Goal: Task Accomplishment & Management: Manage account settings

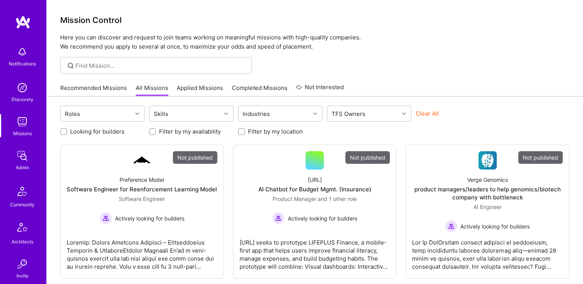
scroll to position [205, 0]
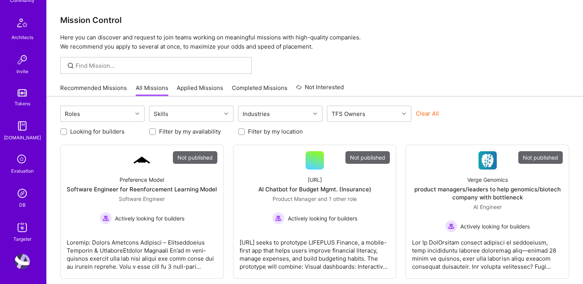
click at [21, 193] on img at bounding box center [22, 193] width 15 height 15
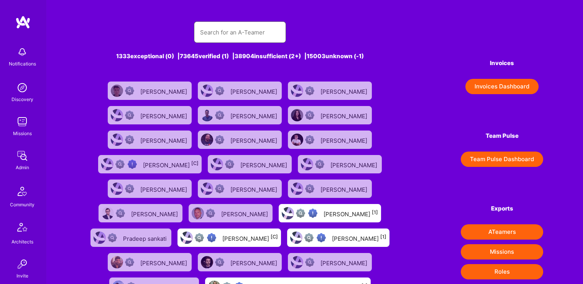
click at [249, 34] on input "text" at bounding box center [240, 33] width 80 height 20
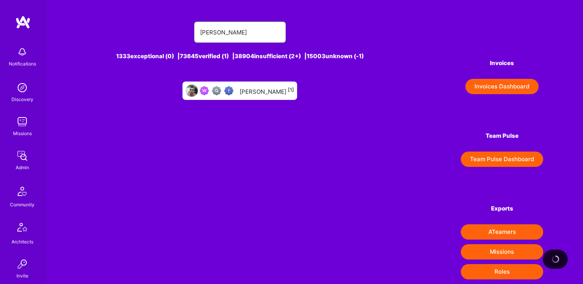
type input "[PERSON_NAME]"
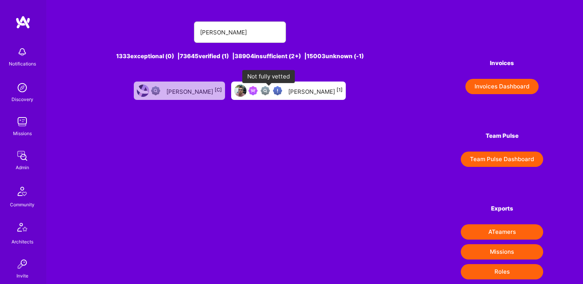
click at [270, 92] on img at bounding box center [264, 90] width 9 height 9
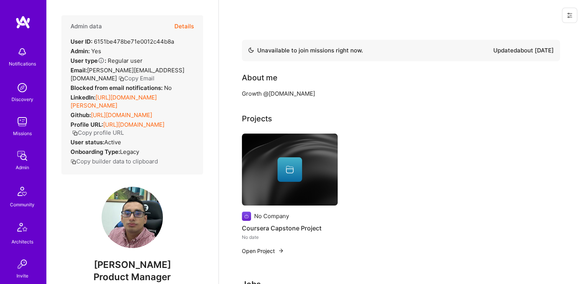
click at [180, 29] on button "Details" at bounding box center [184, 26] width 20 height 22
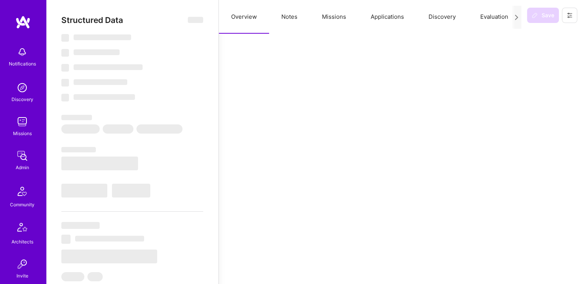
select select "Not Available"
select select "1 Month"
select select "Verified"
select select "NI"
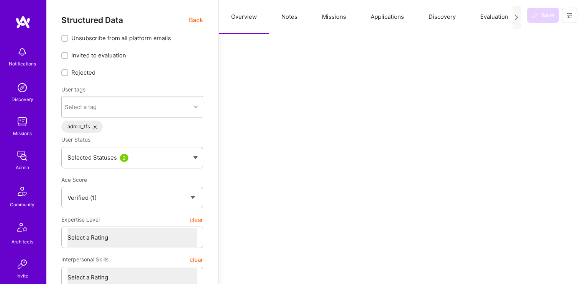
click at [289, 18] on button "Notes" at bounding box center [289, 17] width 41 height 34
type textarea "x"
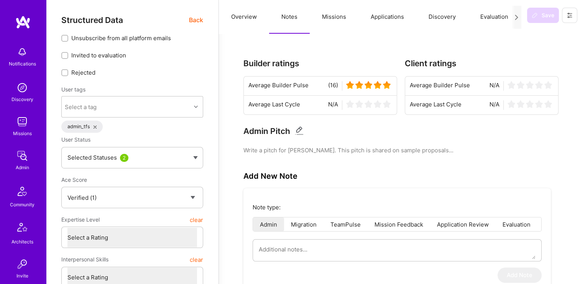
click at [323, 19] on button "Missions" at bounding box center [334, 17] width 49 height 34
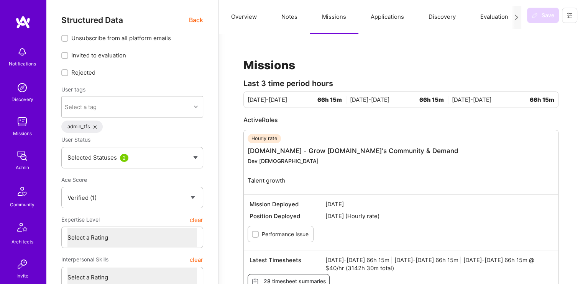
click at [390, 26] on button "Applications" at bounding box center [387, 17] width 58 height 34
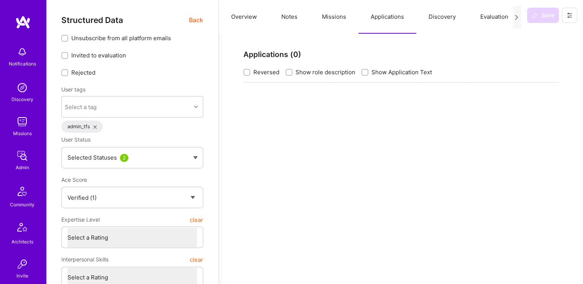
click at [437, 22] on button "Discovery" at bounding box center [442, 17] width 52 height 34
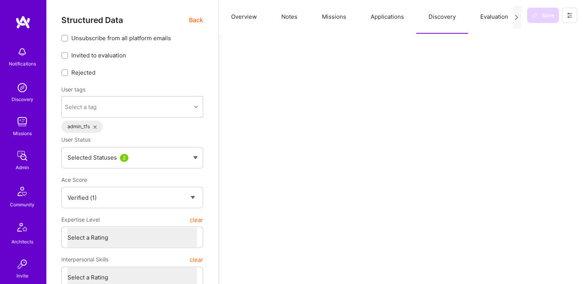
click at [516, 18] on icon at bounding box center [516, 18] width 6 height 6
click at [492, 16] on button "Evaluation" at bounding box center [494, 17] width 52 height 34
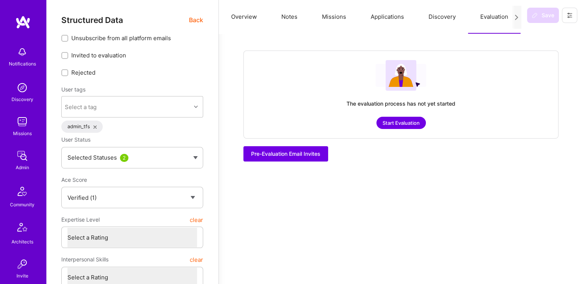
click at [244, 15] on button "Overview" at bounding box center [244, 17] width 50 height 34
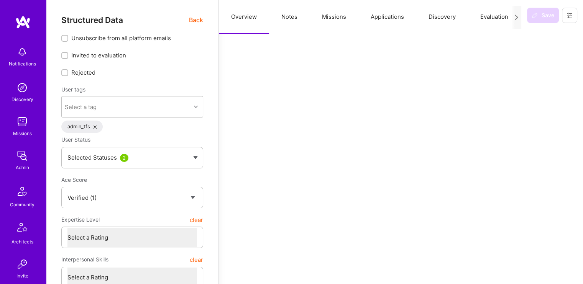
click at [194, 18] on span "Back" at bounding box center [196, 20] width 14 height 10
